Goal: Information Seeking & Learning: Learn about a topic

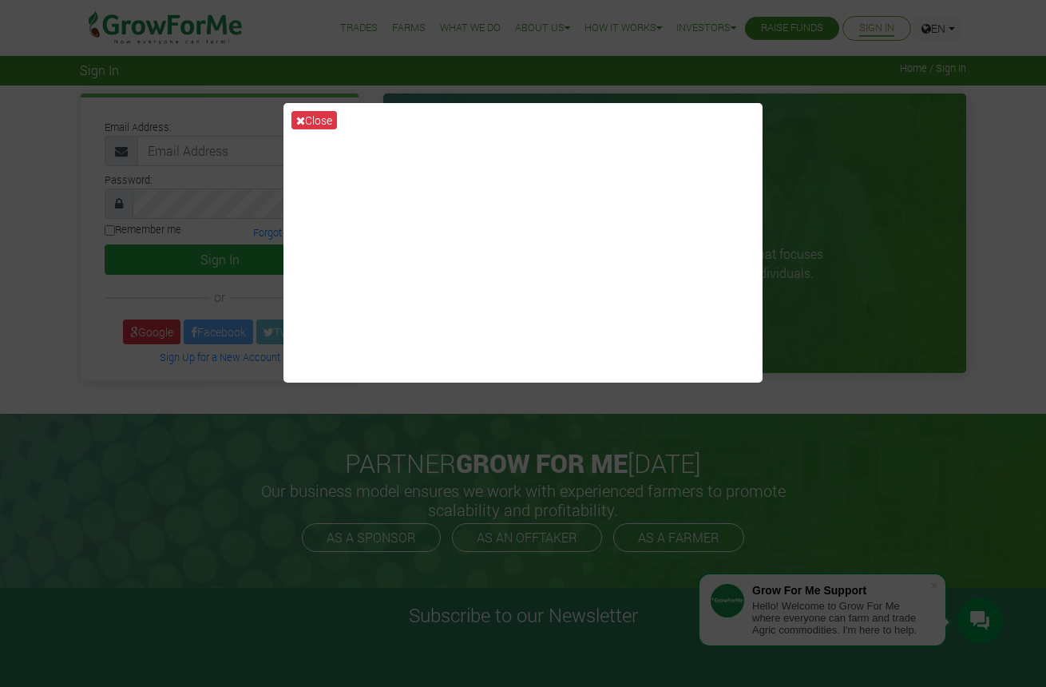
click at [314, 121] on button "Close" at bounding box center [314, 120] width 46 height 18
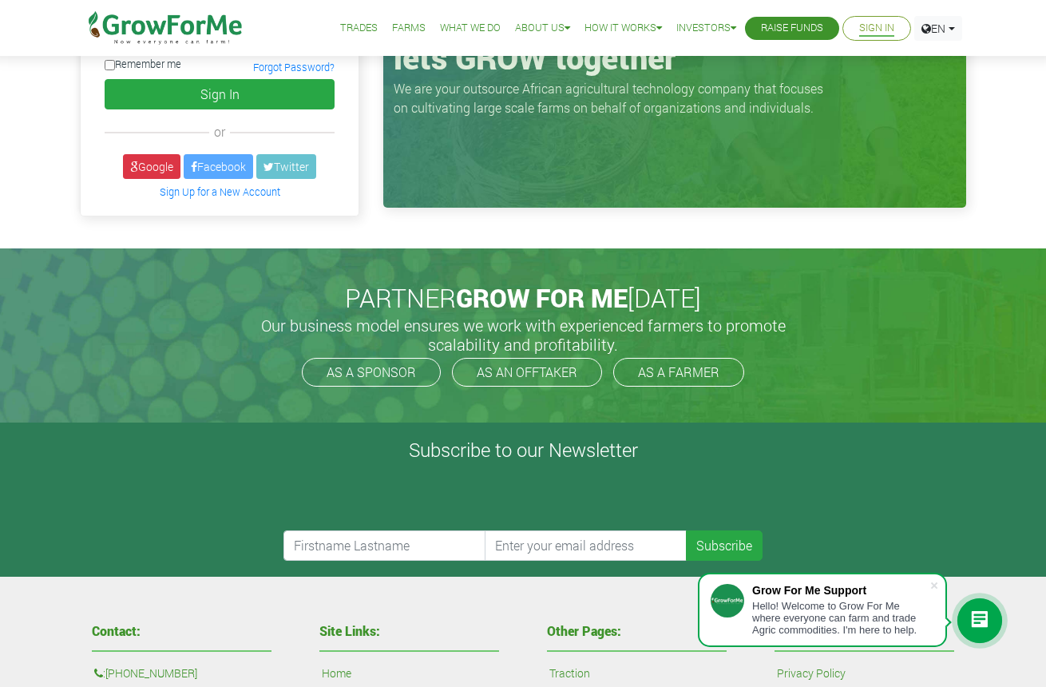
scroll to position [168, 0]
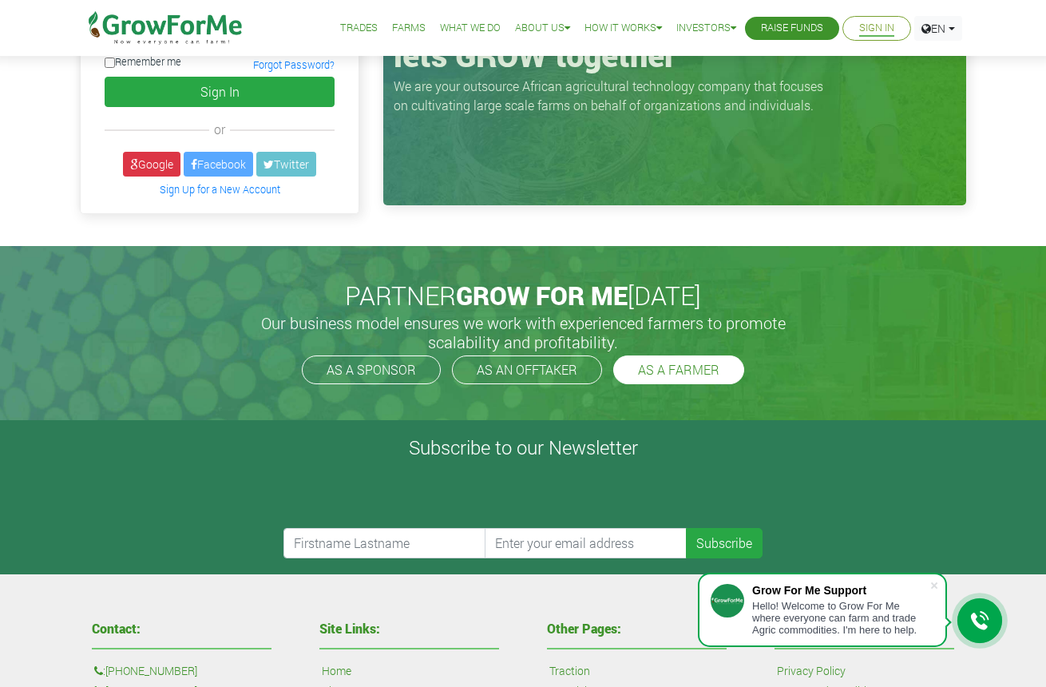
click at [665, 373] on link "AS A FARMER" at bounding box center [678, 369] width 131 height 29
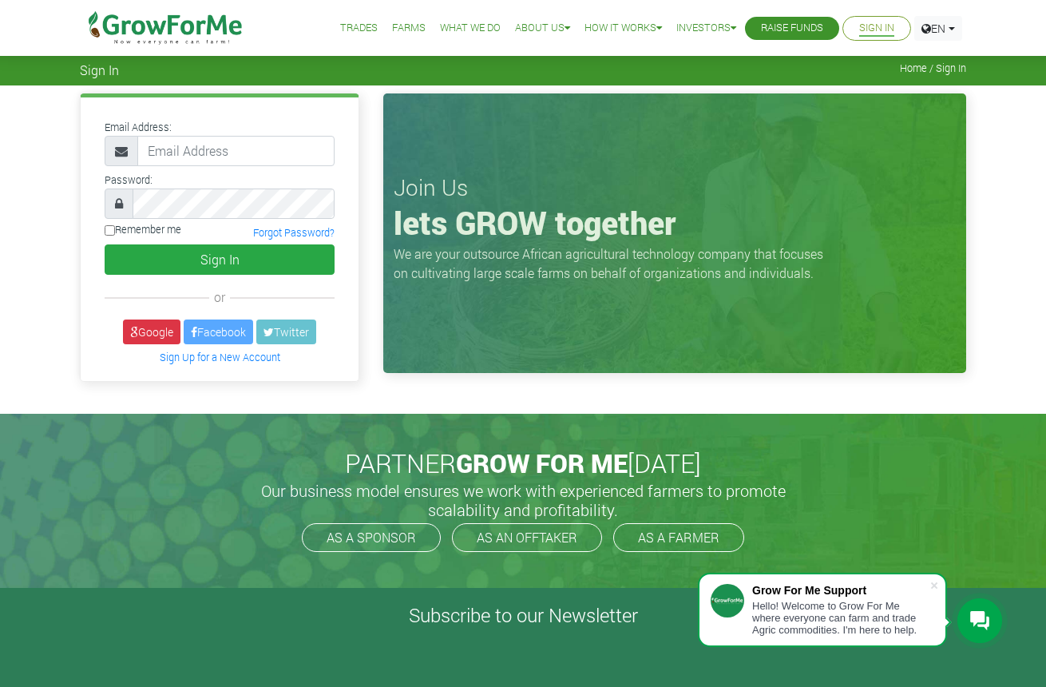
scroll to position [0, 0]
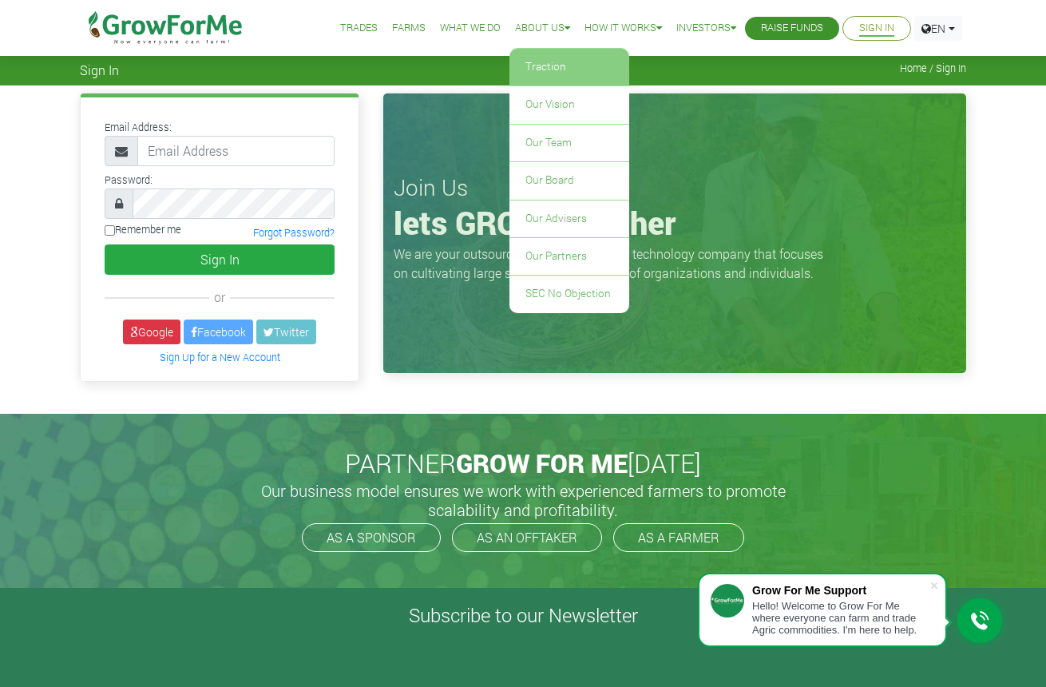
click at [539, 65] on link "Traction" at bounding box center [569, 67] width 120 height 37
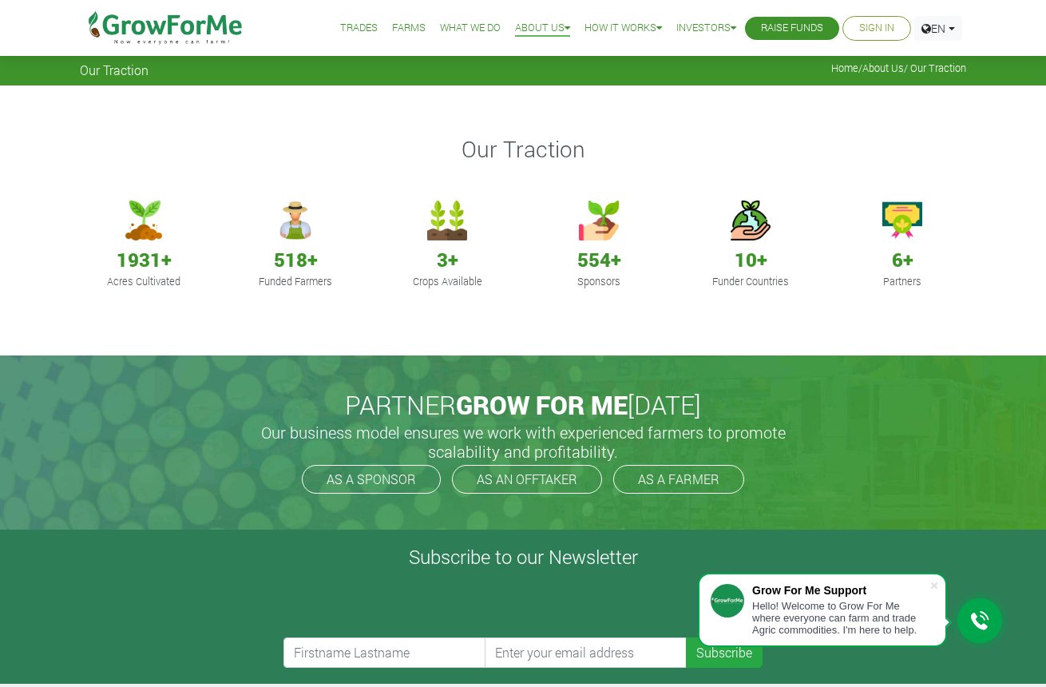
click at [348, 32] on link "Trades" at bounding box center [359, 28] width 38 height 17
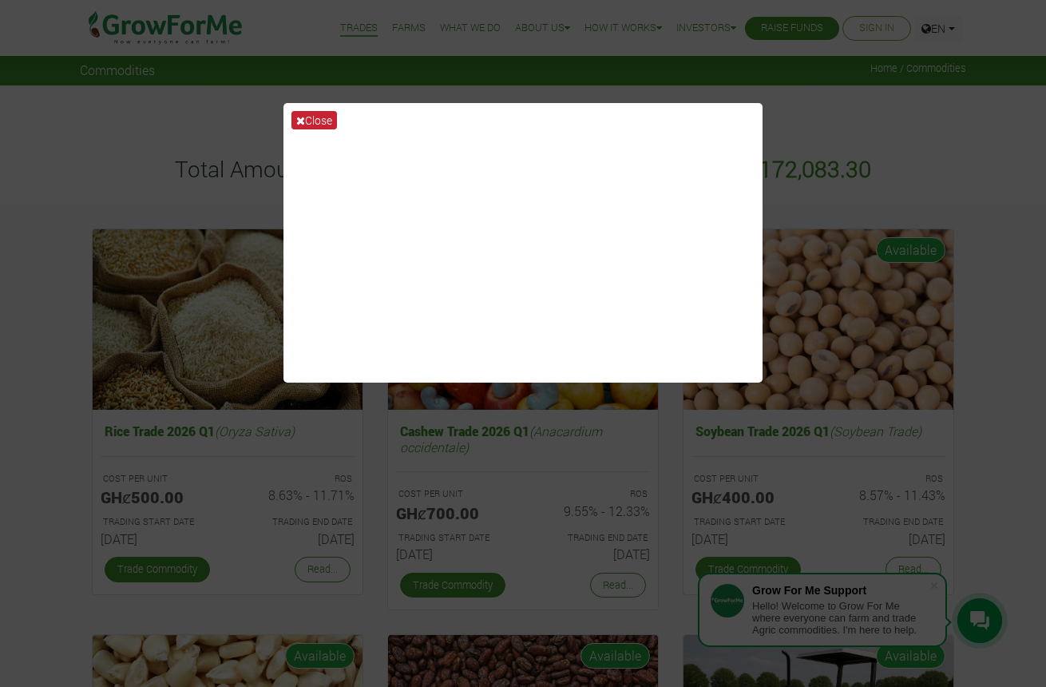
click at [322, 119] on button "Close" at bounding box center [314, 120] width 46 height 18
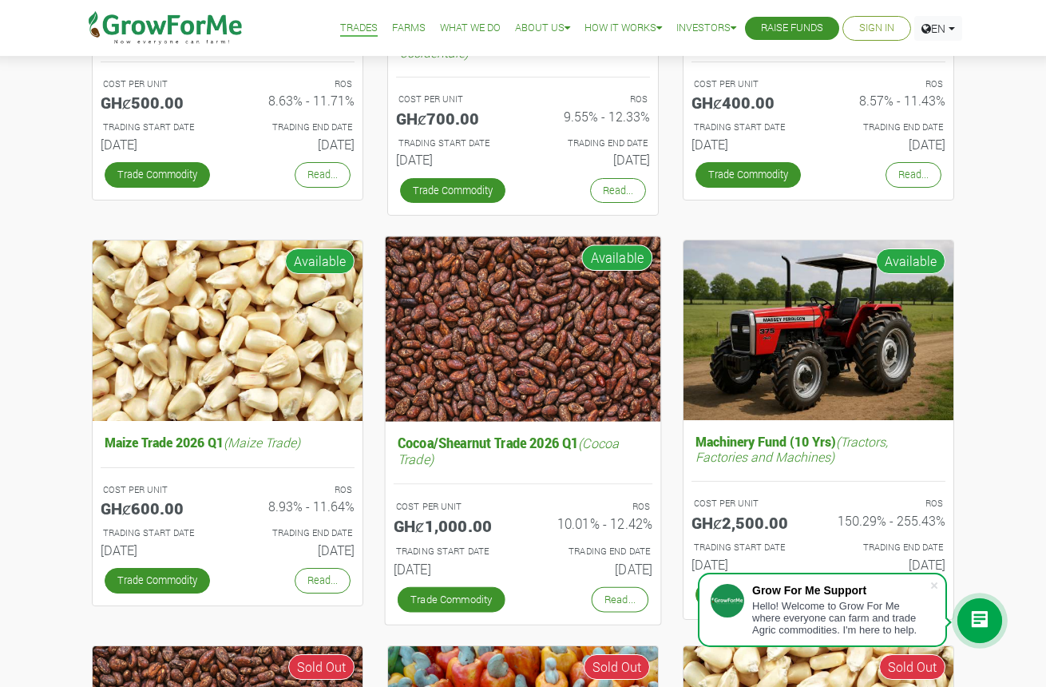
scroll to position [400, 0]
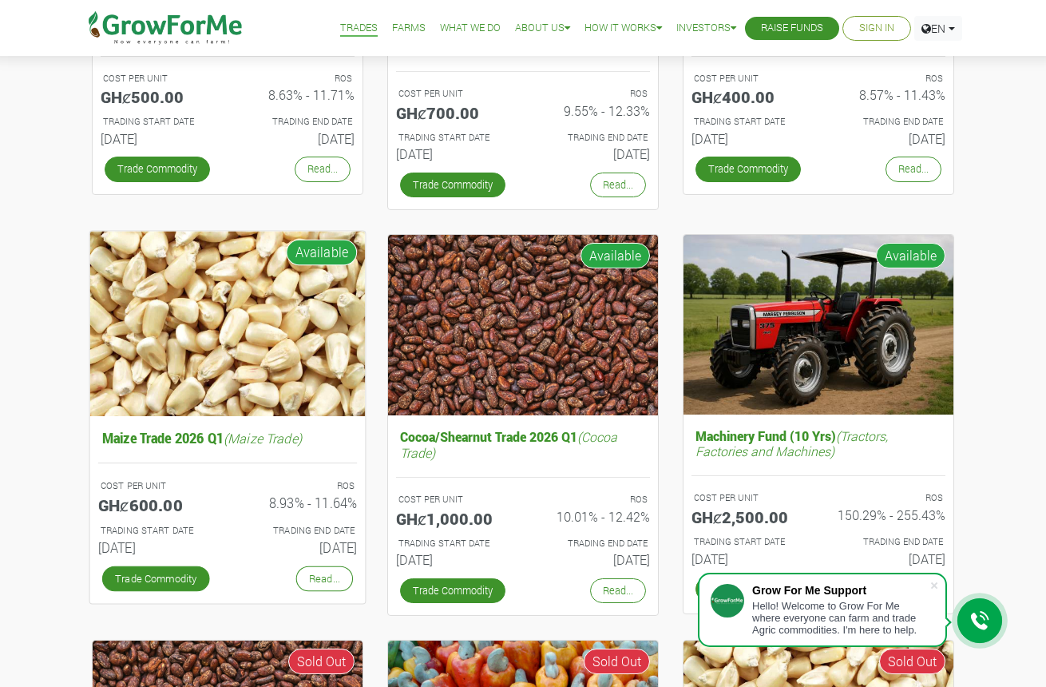
click at [271, 388] on img at bounding box center [227, 323] width 275 height 184
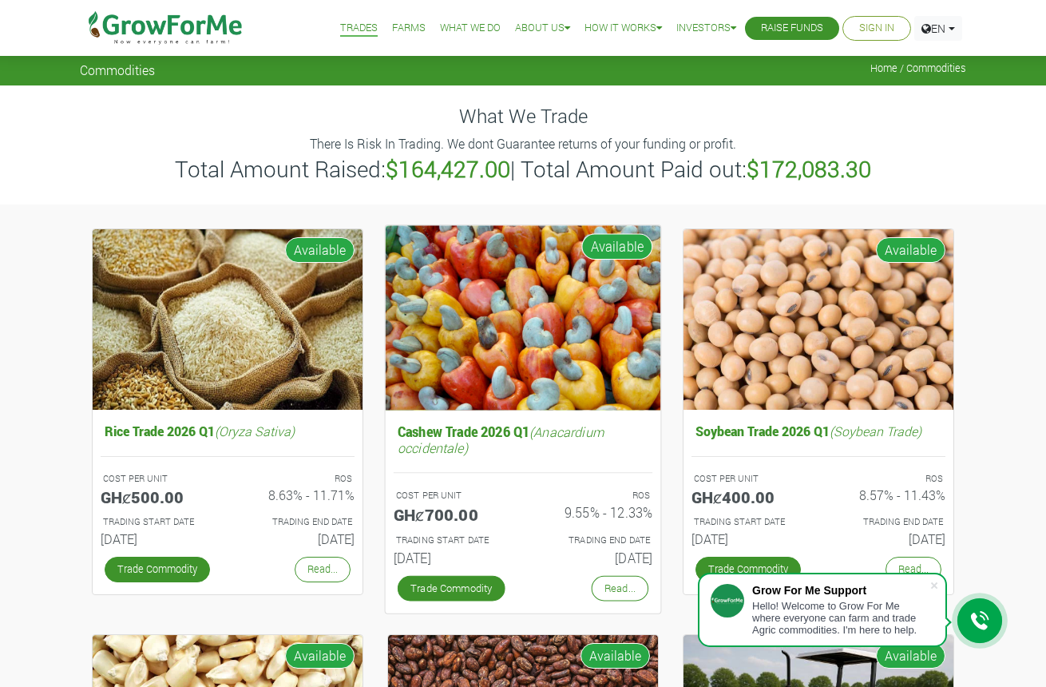
scroll to position [0, 0]
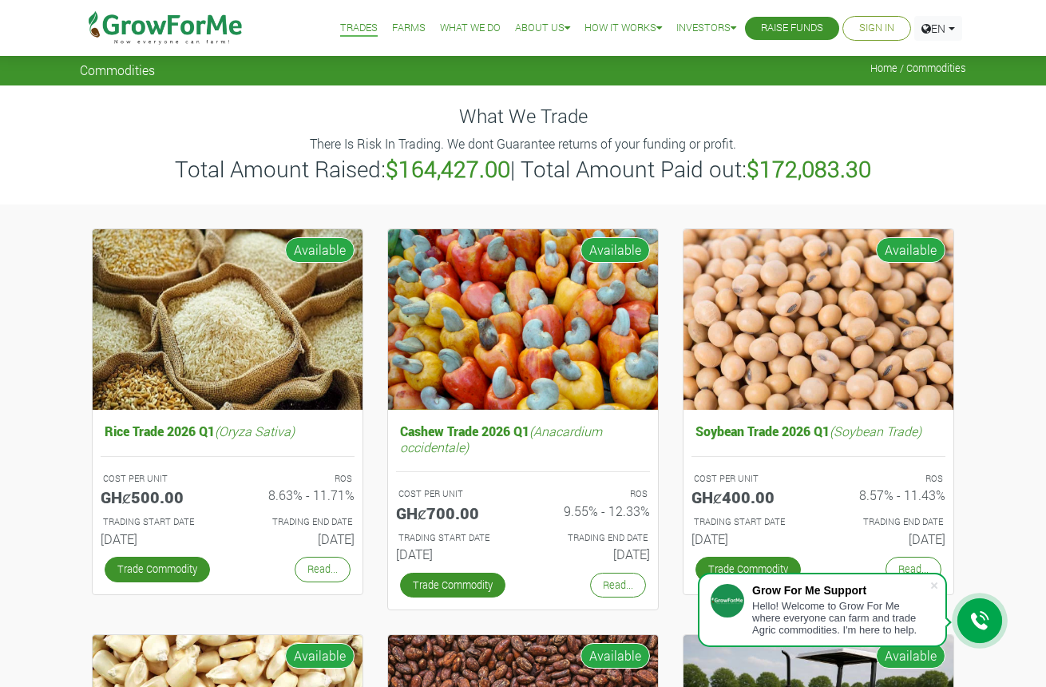
click at [394, 29] on link "Farms" at bounding box center [409, 28] width 34 height 17
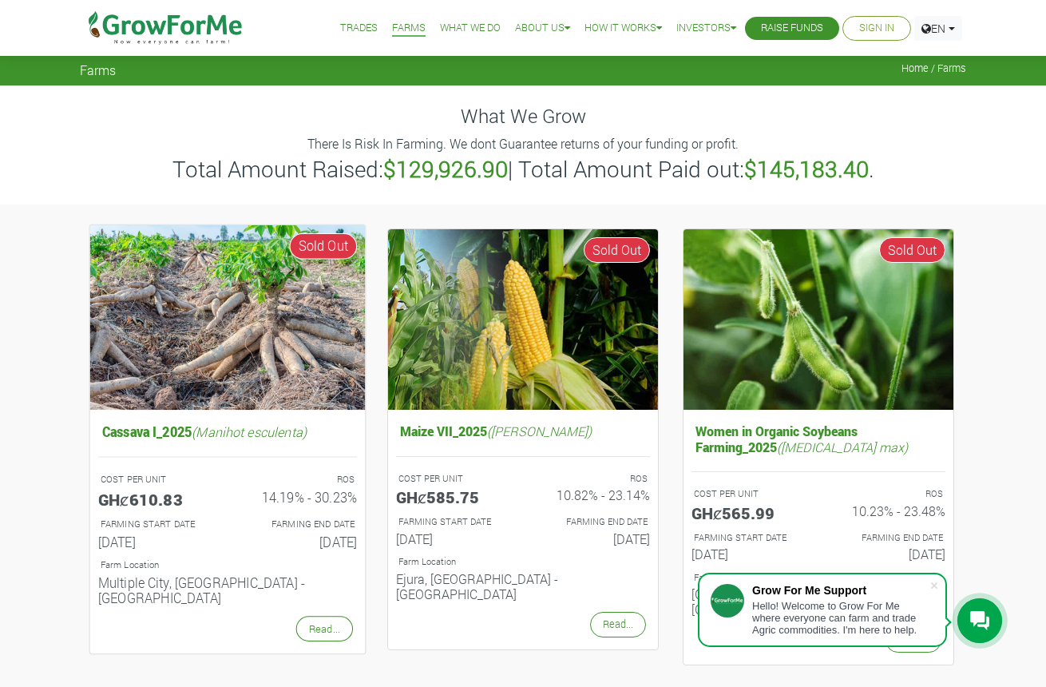
click at [282, 335] on img at bounding box center [227, 316] width 275 height 184
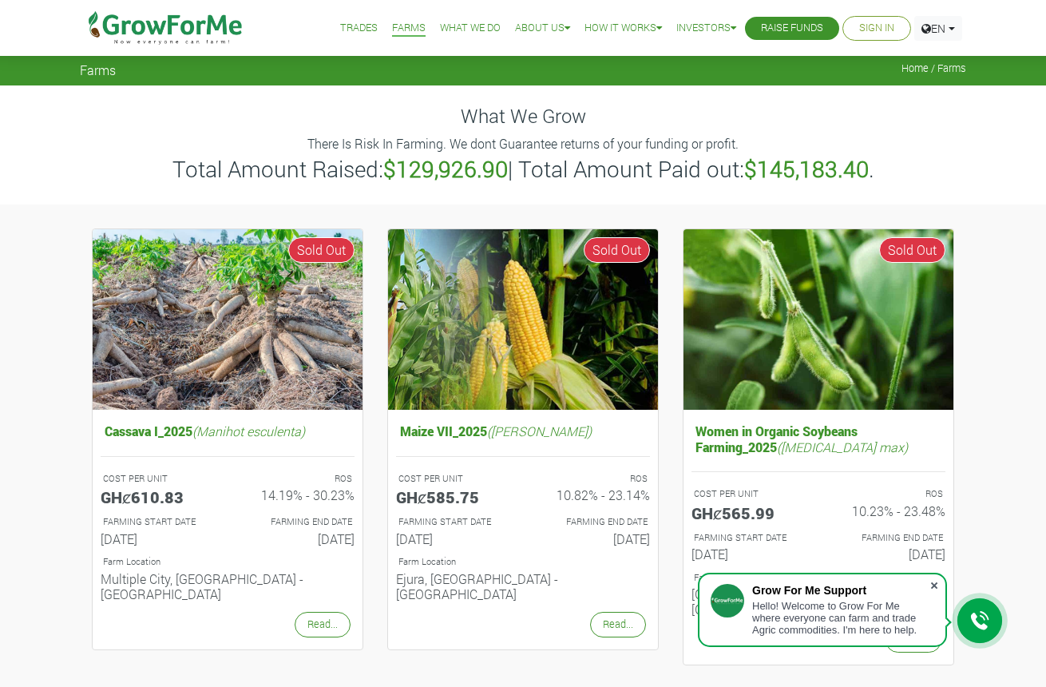
click at [934, 586] on span at bounding box center [934, 585] width 16 height 16
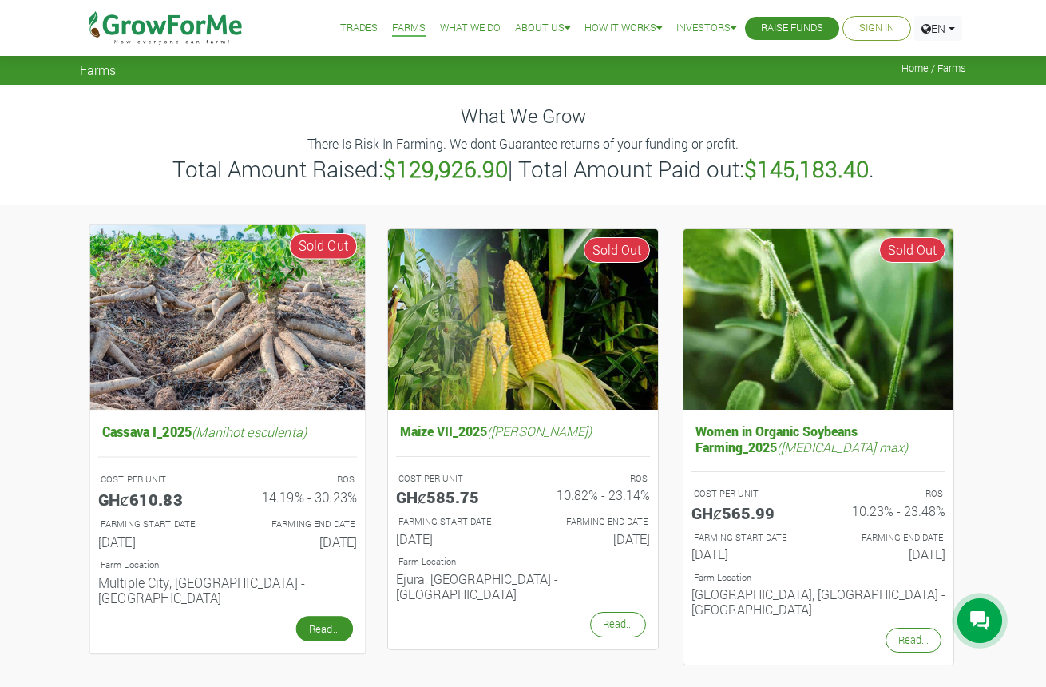
click at [319, 616] on link "Read..." at bounding box center [324, 629] width 57 height 26
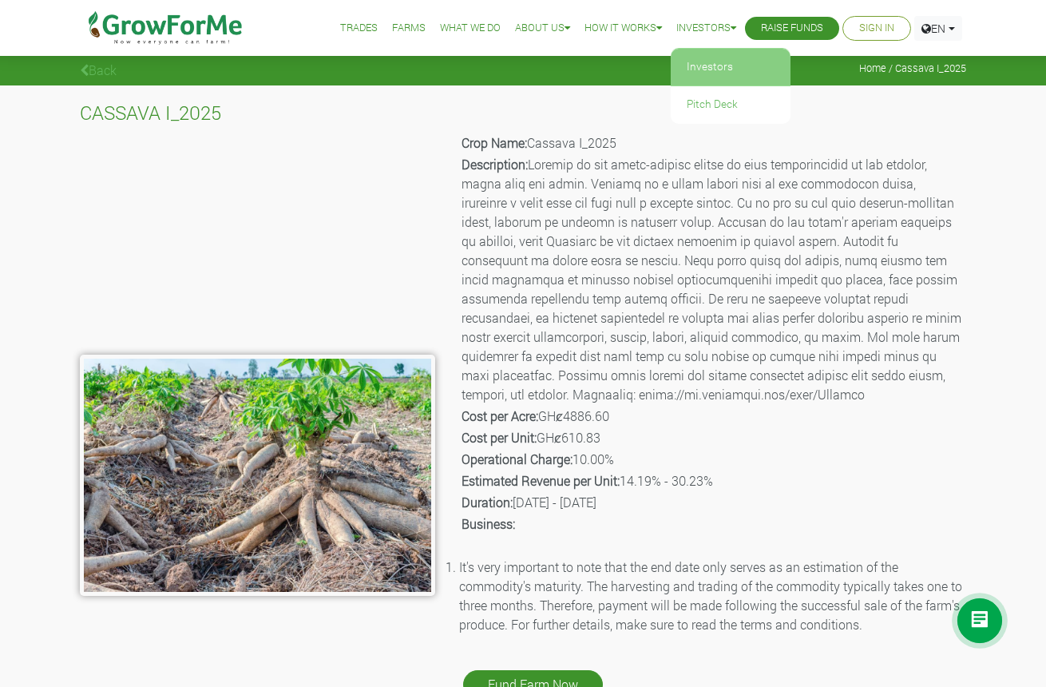
click at [710, 57] on link "Investors" at bounding box center [731, 67] width 120 height 37
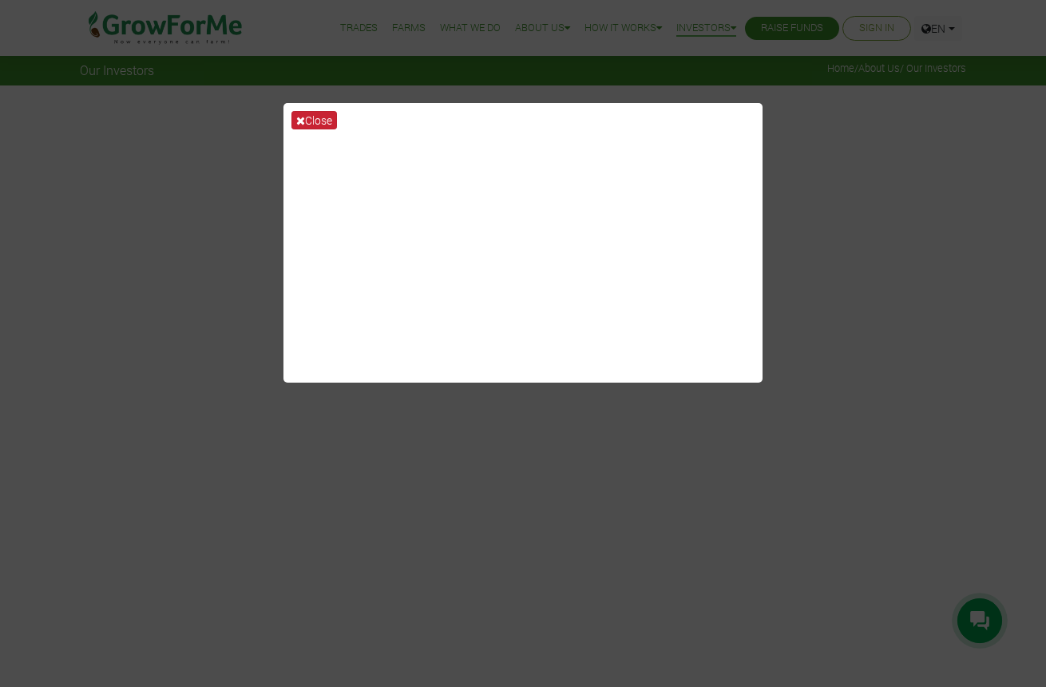
click at [315, 117] on button "Close" at bounding box center [314, 120] width 46 height 18
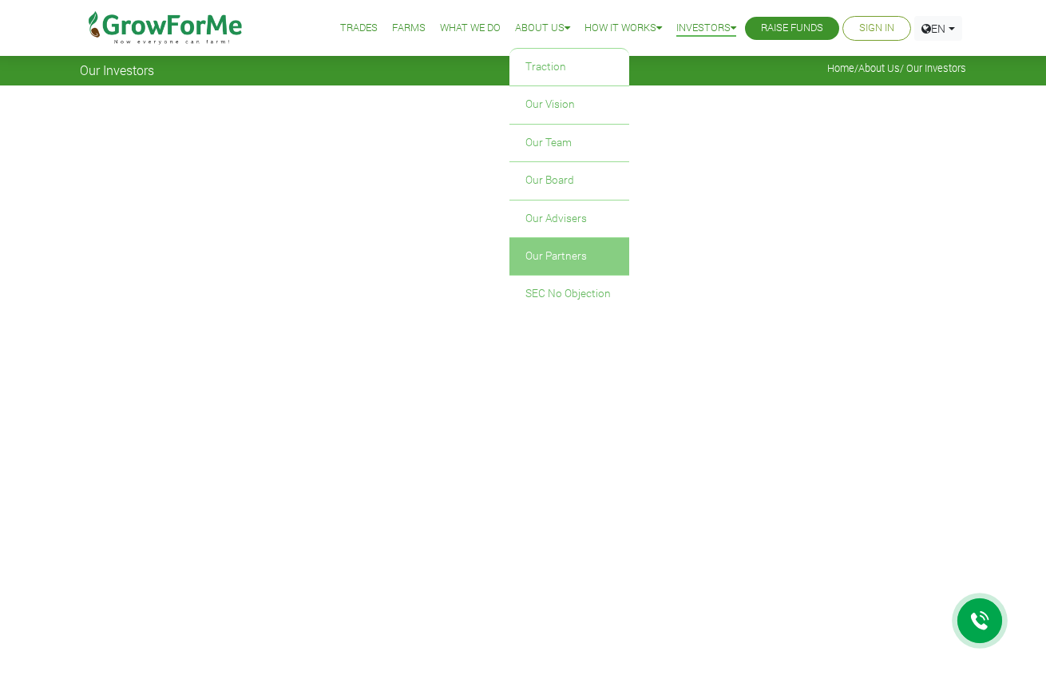
click at [562, 250] on link "Our Partners" at bounding box center [569, 256] width 120 height 37
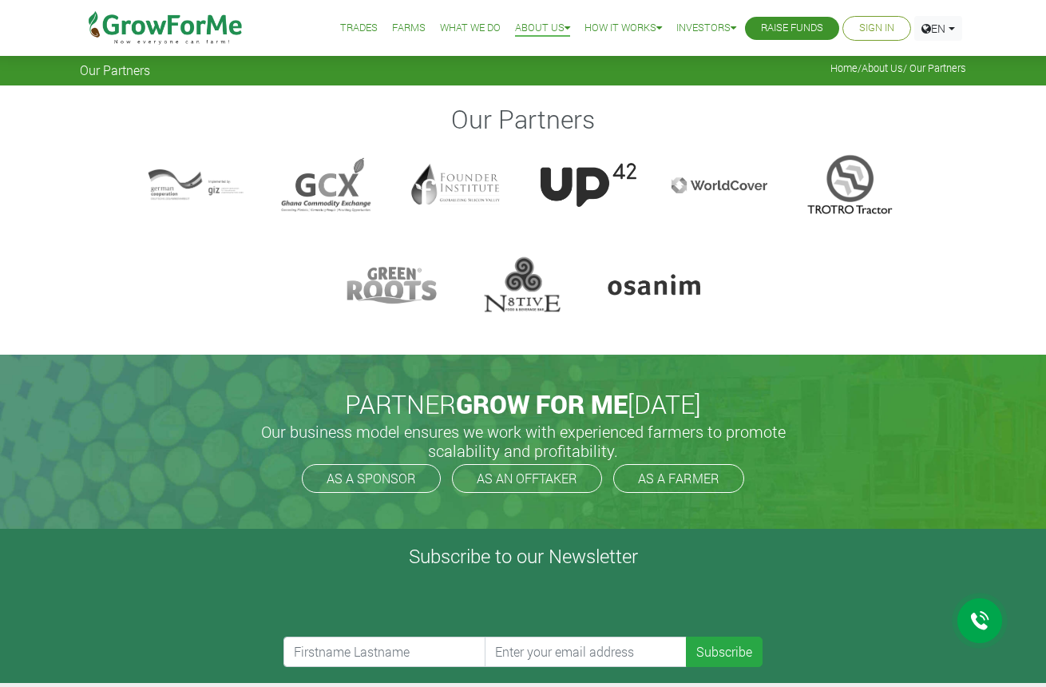
click at [449, 28] on link "What We Do" at bounding box center [470, 28] width 61 height 17
click at [456, 27] on link "What We Do" at bounding box center [470, 28] width 61 height 17
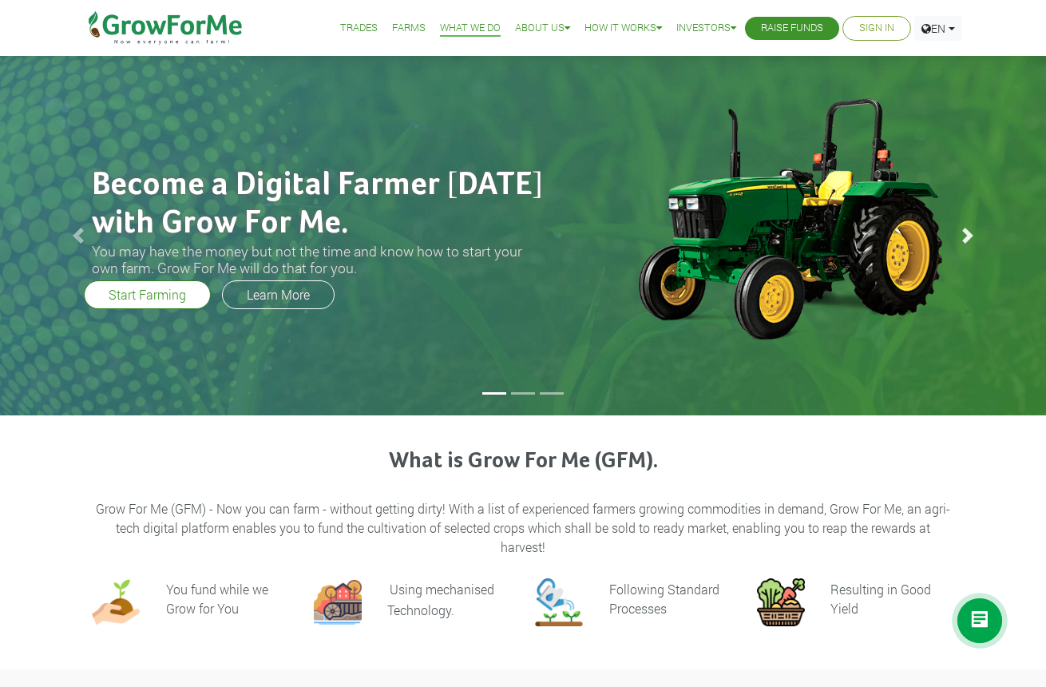
click at [971, 243] on span at bounding box center [968, 236] width 16 height 16
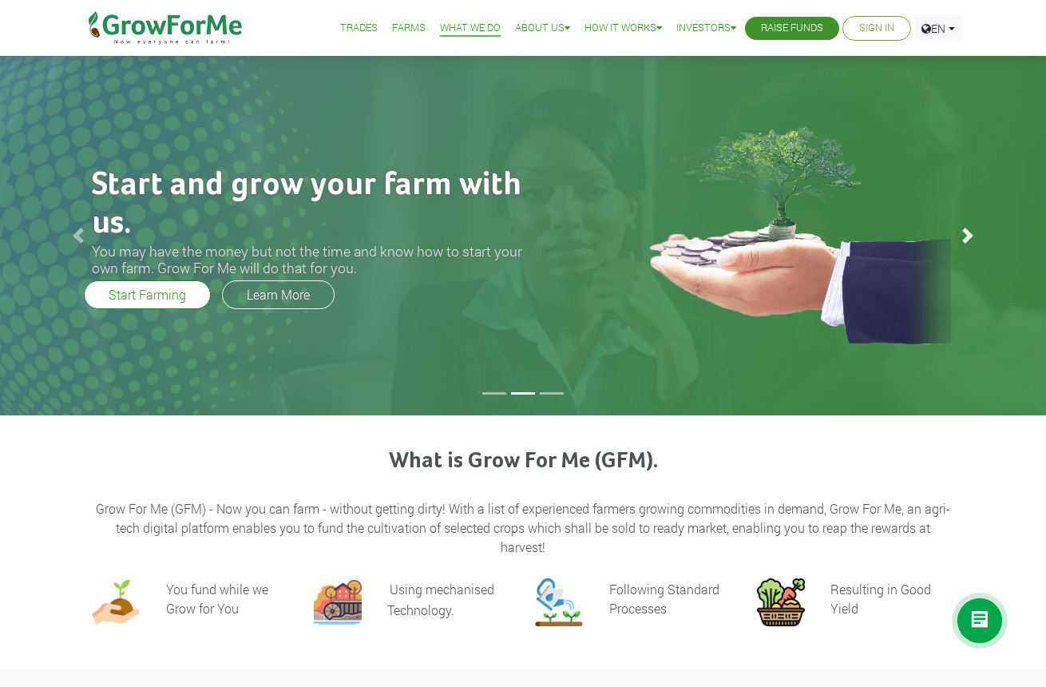
click at [968, 242] on span at bounding box center [968, 236] width 16 height 16
click at [393, 30] on link "Farms" at bounding box center [409, 28] width 34 height 17
